Goal: Check status: Check status

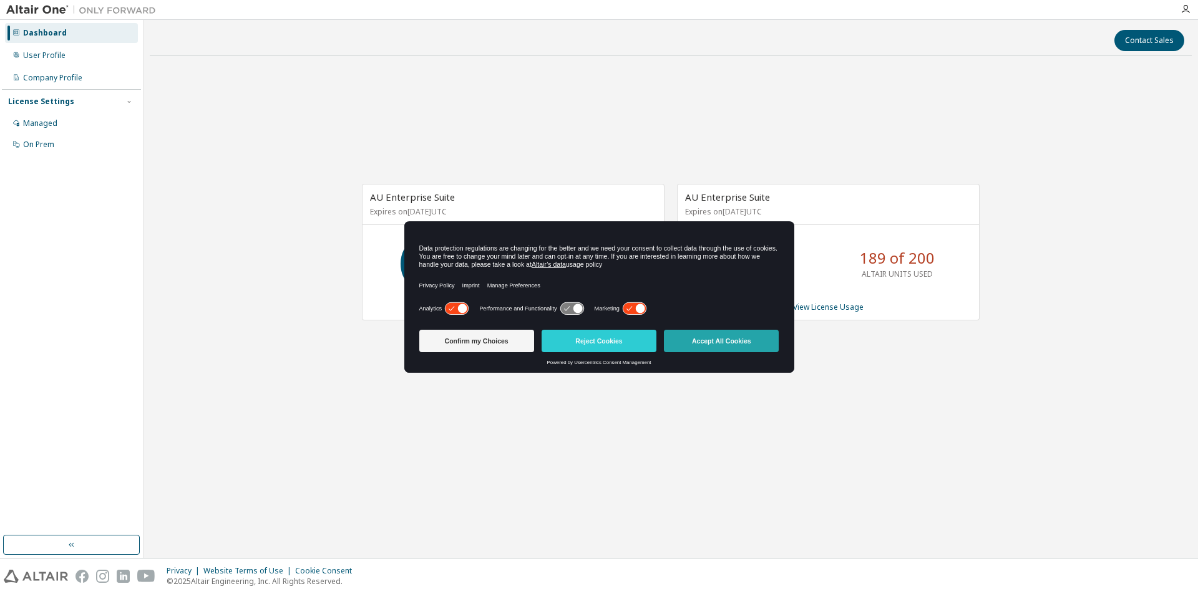
click at [714, 335] on button "Accept All Cookies" at bounding box center [721, 341] width 115 height 22
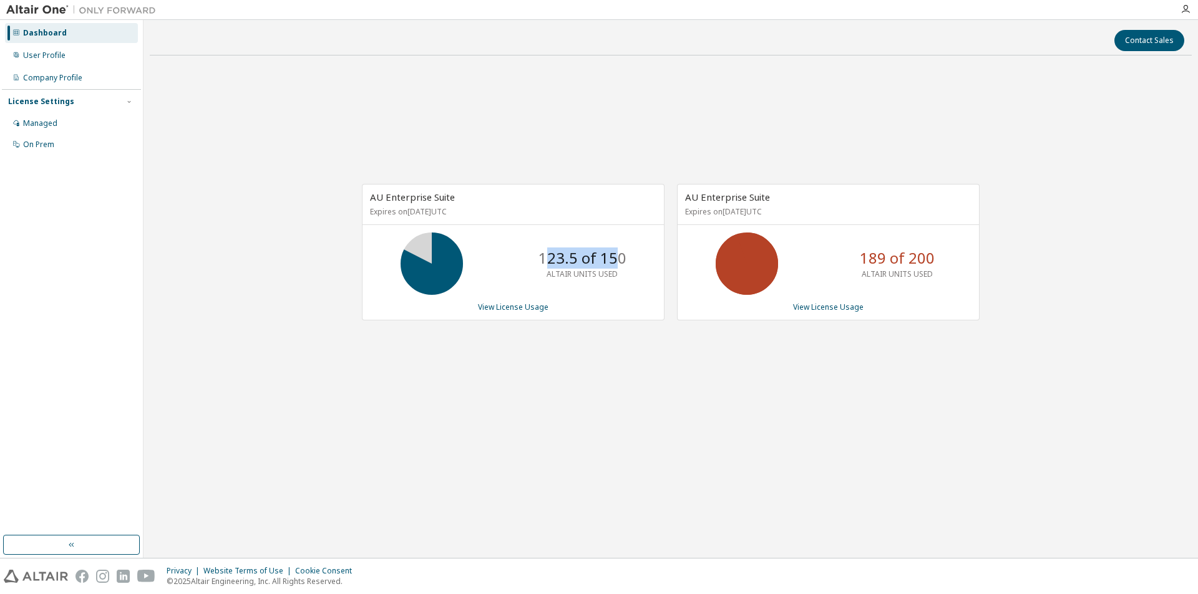
drag, startPoint x: 545, startPoint y: 251, endPoint x: 614, endPoint y: 251, distance: 69.2
click at [614, 251] on p "123.5 of 150" at bounding box center [582, 258] width 88 height 21
drag, startPoint x: 550, startPoint y: 257, endPoint x: 623, endPoint y: 257, distance: 72.4
click at [623, 257] on p "123.5 of 150" at bounding box center [582, 258] width 88 height 21
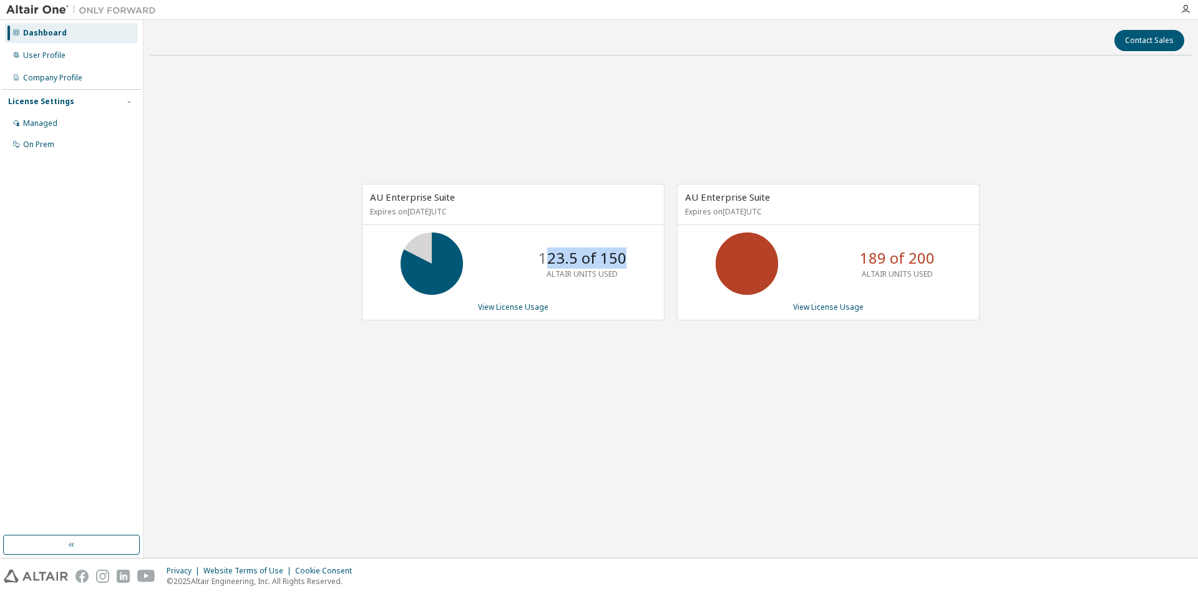
click at [623, 257] on p "123.5 of 150" at bounding box center [582, 258] width 88 height 21
drag, startPoint x: 554, startPoint y: 261, endPoint x: 589, endPoint y: 257, distance: 35.1
click at [588, 258] on p "123.5 of 150" at bounding box center [582, 258] width 88 height 21
click at [578, 377] on div "AU Enterprise Suite Expires on December 31, 2025 UTC 123.5 of 150 ALTAIR UNITS …" at bounding box center [671, 259] width 1042 height 386
